Goal: Transaction & Acquisition: Purchase product/service

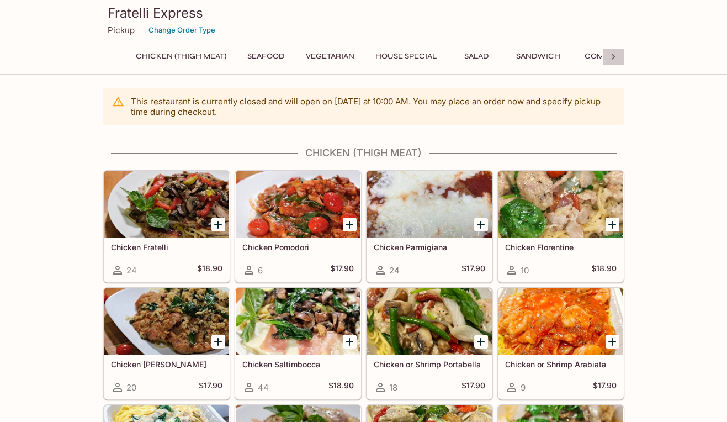
click at [615, 56] on icon at bounding box center [613, 56] width 11 height 11
click at [399, 55] on button "Combo" at bounding box center [397, 56] width 50 height 15
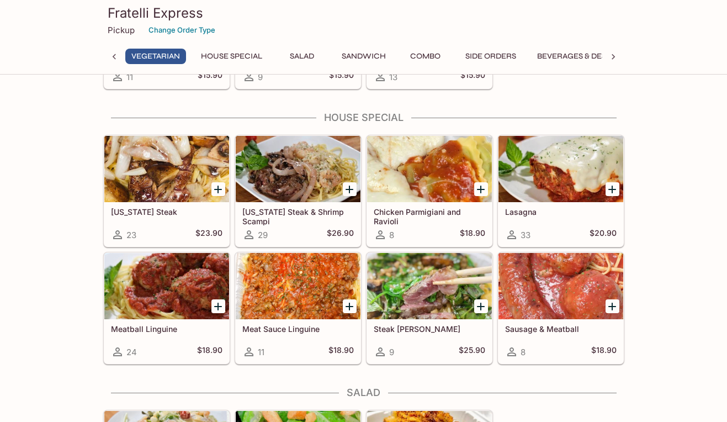
scroll to position [0, 175]
click at [117, 236] on icon at bounding box center [117, 234] width 13 height 13
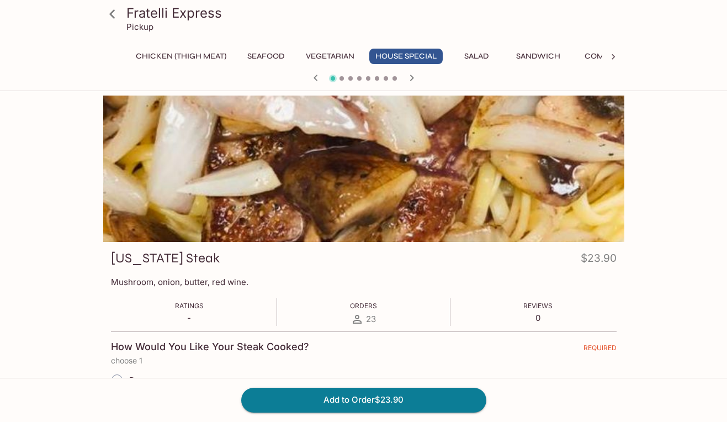
click at [320, 76] on icon "button" at bounding box center [315, 77] width 13 height 13
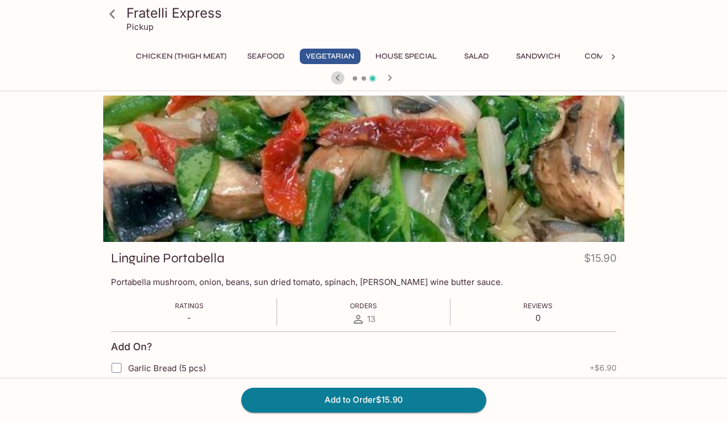
click at [335, 80] on icon "button" at bounding box center [337, 77] width 13 height 13
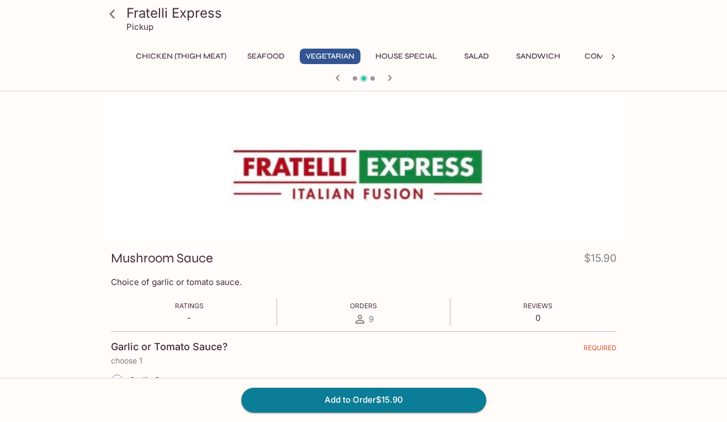
click at [335, 80] on icon "button" at bounding box center [337, 77] width 13 height 13
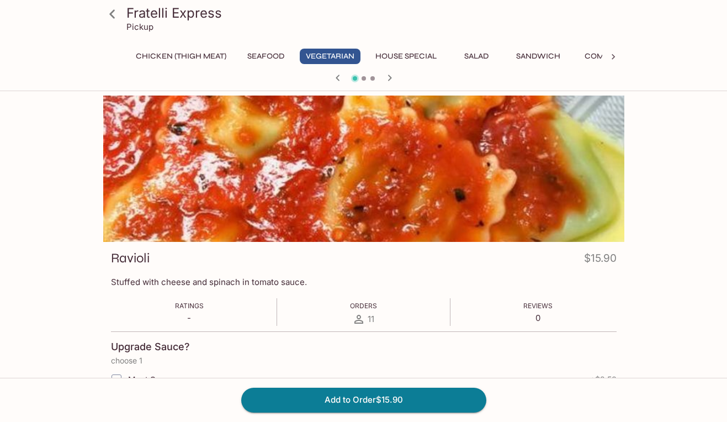
click at [335, 80] on icon "button" at bounding box center [337, 77] width 13 height 13
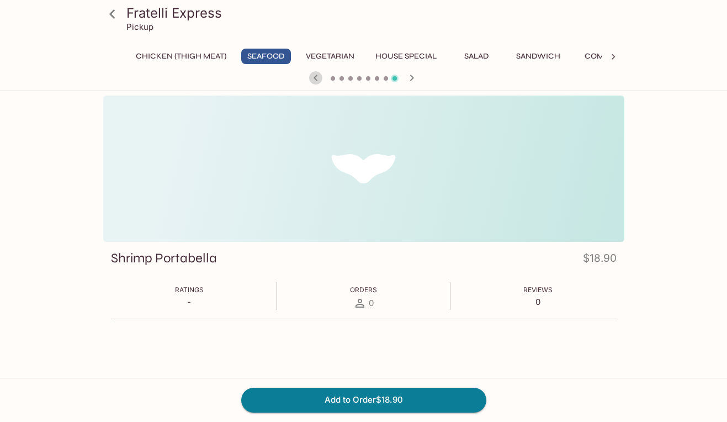
click at [315, 81] on icon "button" at bounding box center [315, 77] width 13 height 13
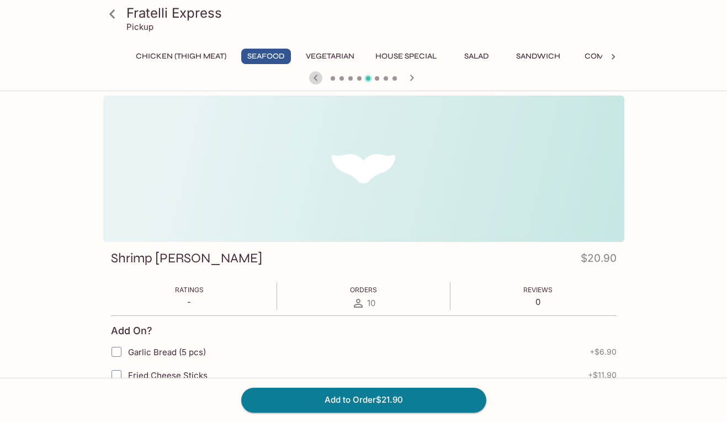
click at [315, 81] on icon "button" at bounding box center [315, 77] width 13 height 13
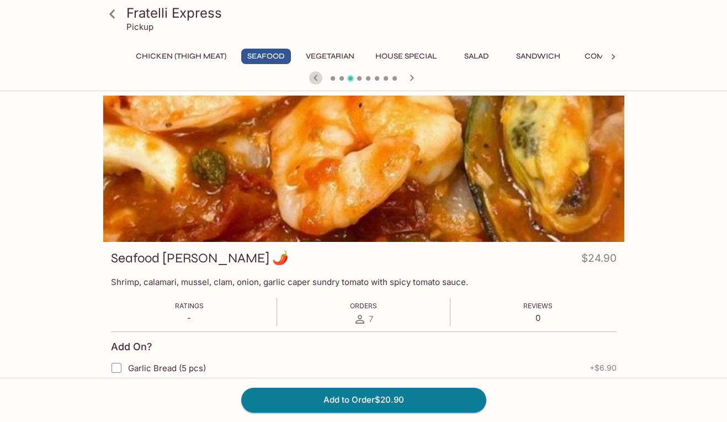
click at [315, 81] on icon "button" at bounding box center [315, 77] width 13 height 13
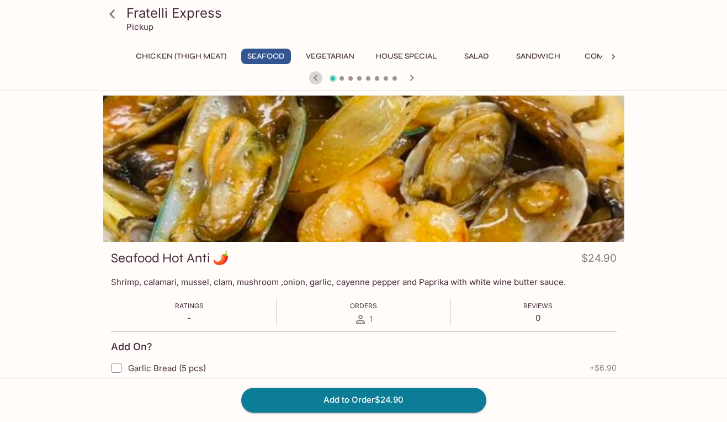
click at [315, 81] on icon "button" at bounding box center [315, 77] width 13 height 13
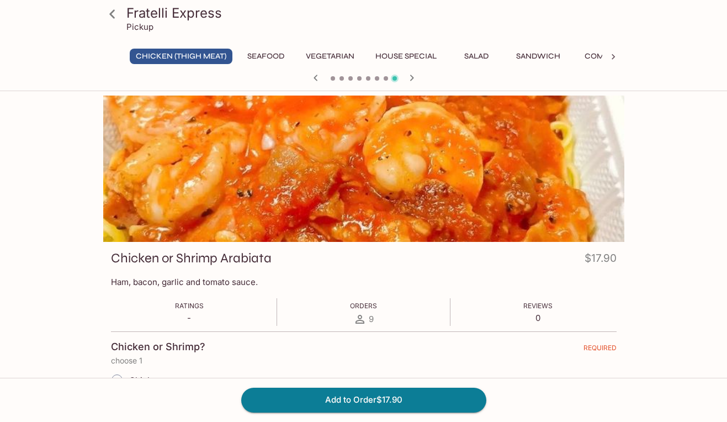
click at [316, 75] on icon "button" at bounding box center [315, 77] width 13 height 13
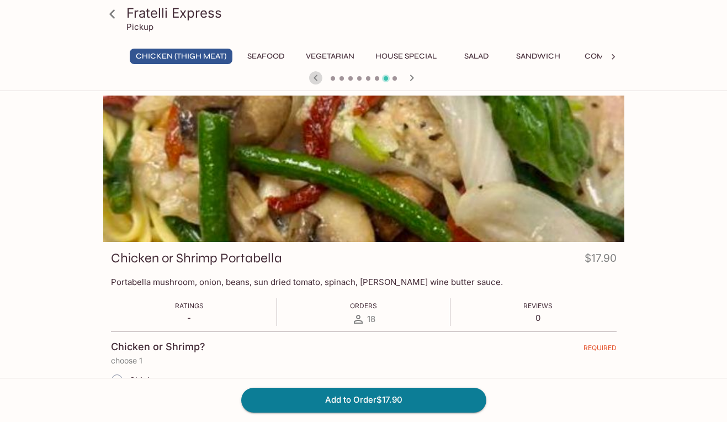
click at [316, 75] on icon "button" at bounding box center [315, 77] width 13 height 13
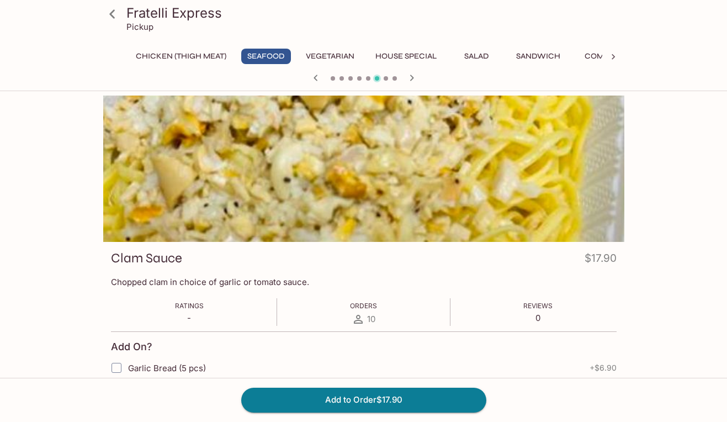
click at [316, 75] on icon "button" at bounding box center [315, 77] width 13 height 13
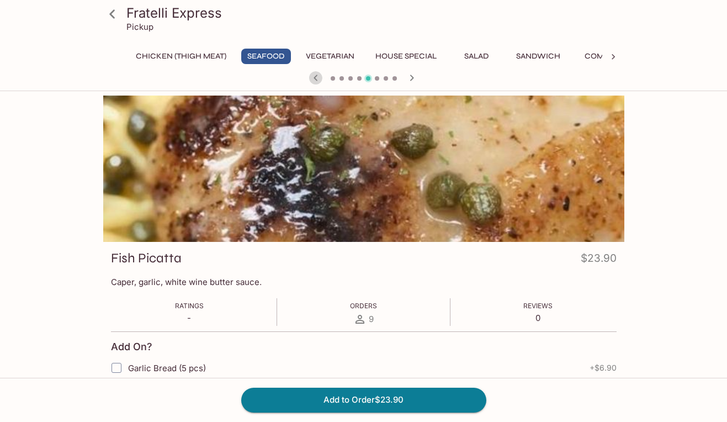
click at [316, 75] on icon "button" at bounding box center [315, 77] width 13 height 13
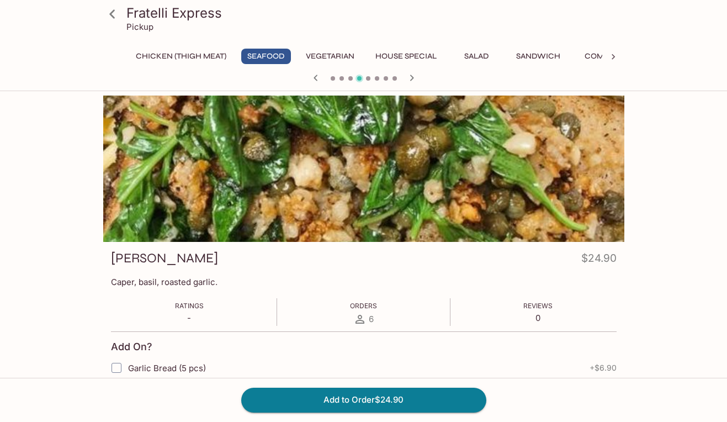
click at [316, 75] on icon "button" at bounding box center [315, 77] width 13 height 13
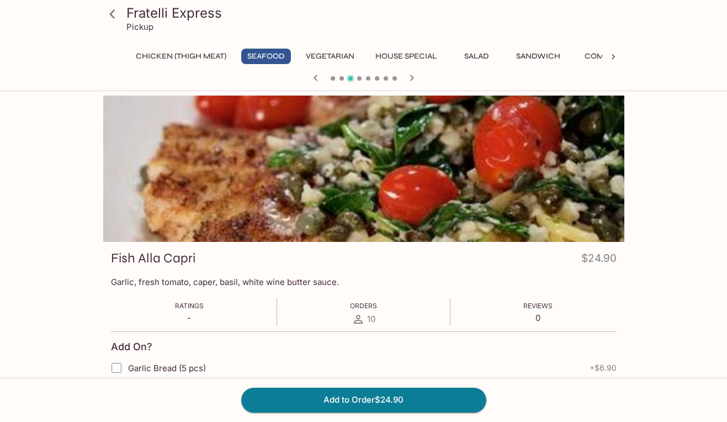
click at [316, 75] on icon "button" at bounding box center [315, 77] width 13 height 13
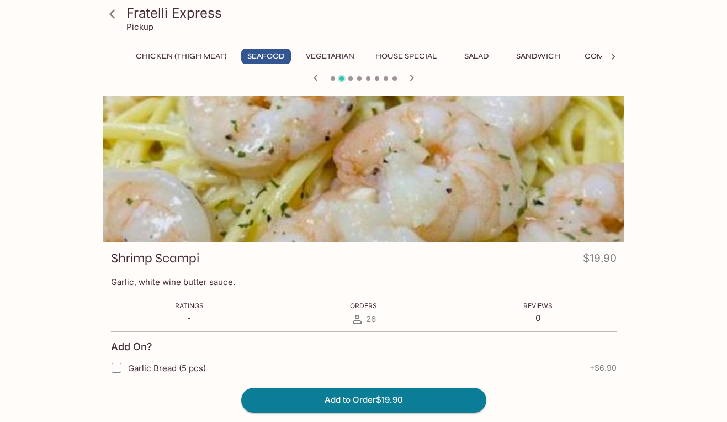
click at [316, 75] on icon "button" at bounding box center [315, 77] width 13 height 13
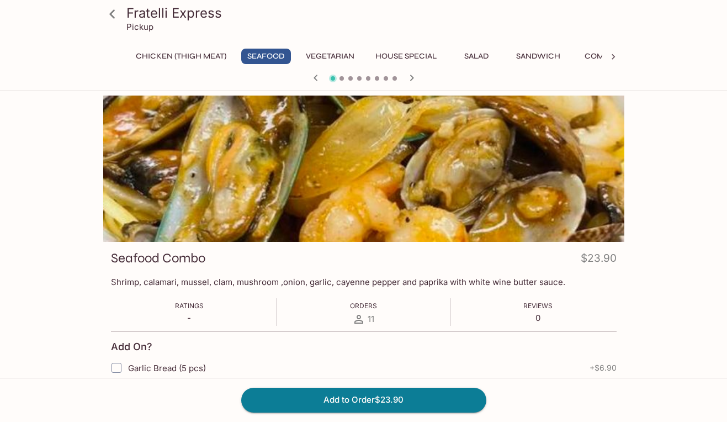
click at [316, 75] on icon "button" at bounding box center [315, 77] width 13 height 13
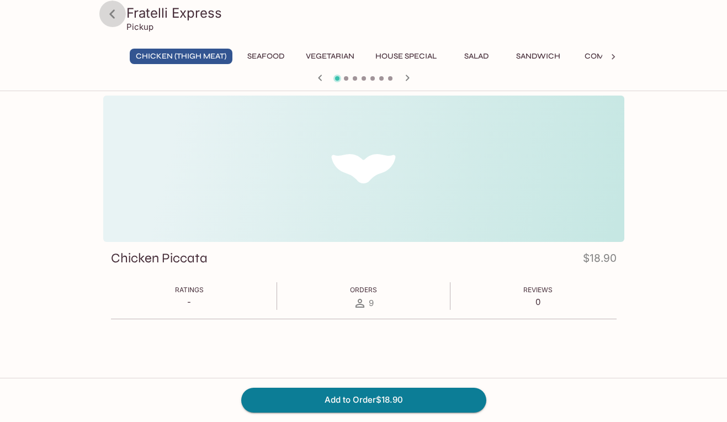
click at [113, 13] on icon at bounding box center [112, 13] width 19 height 19
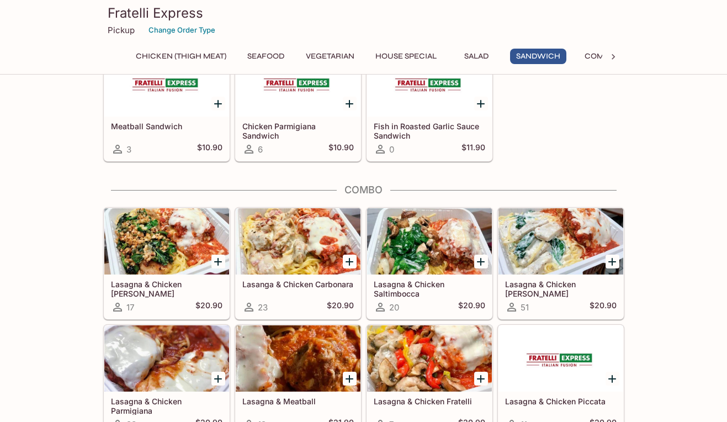
scroll to position [1750, 0]
